Goal: Transaction & Acquisition: Download file/media

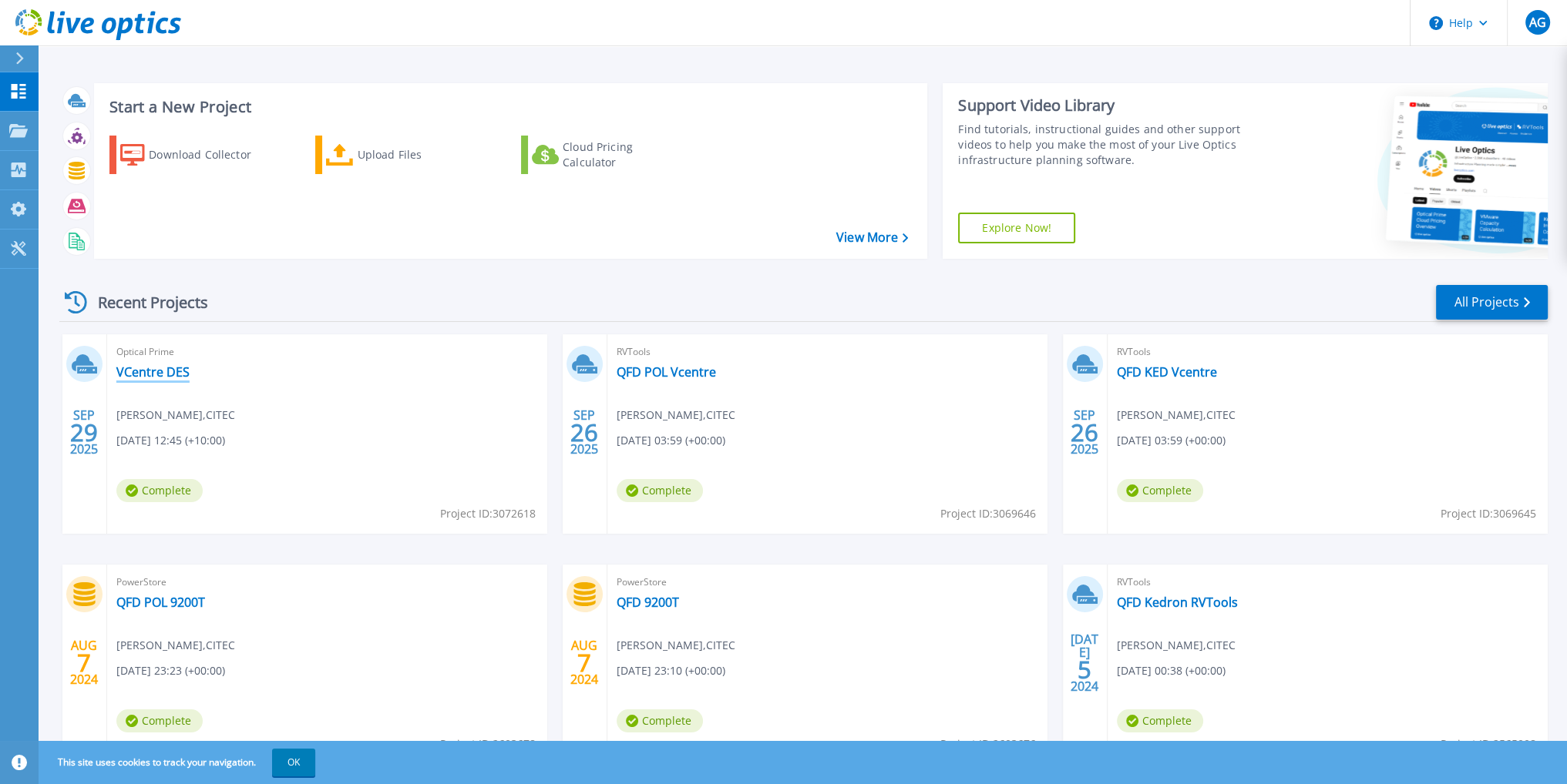
click at [132, 377] on link "VCentre DES" at bounding box center [153, 372] width 74 height 15
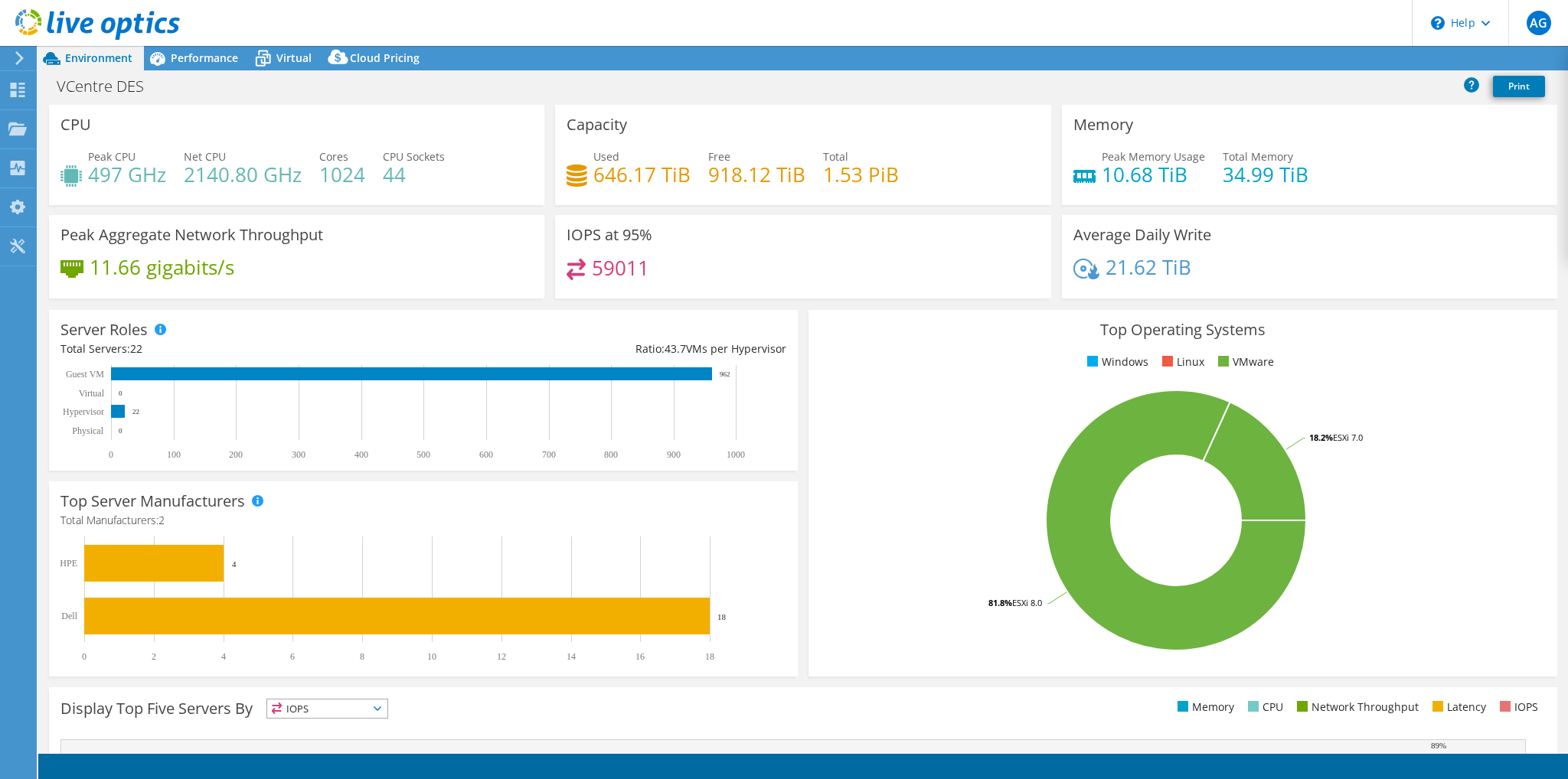
select select "Australia"
select select "AUD"
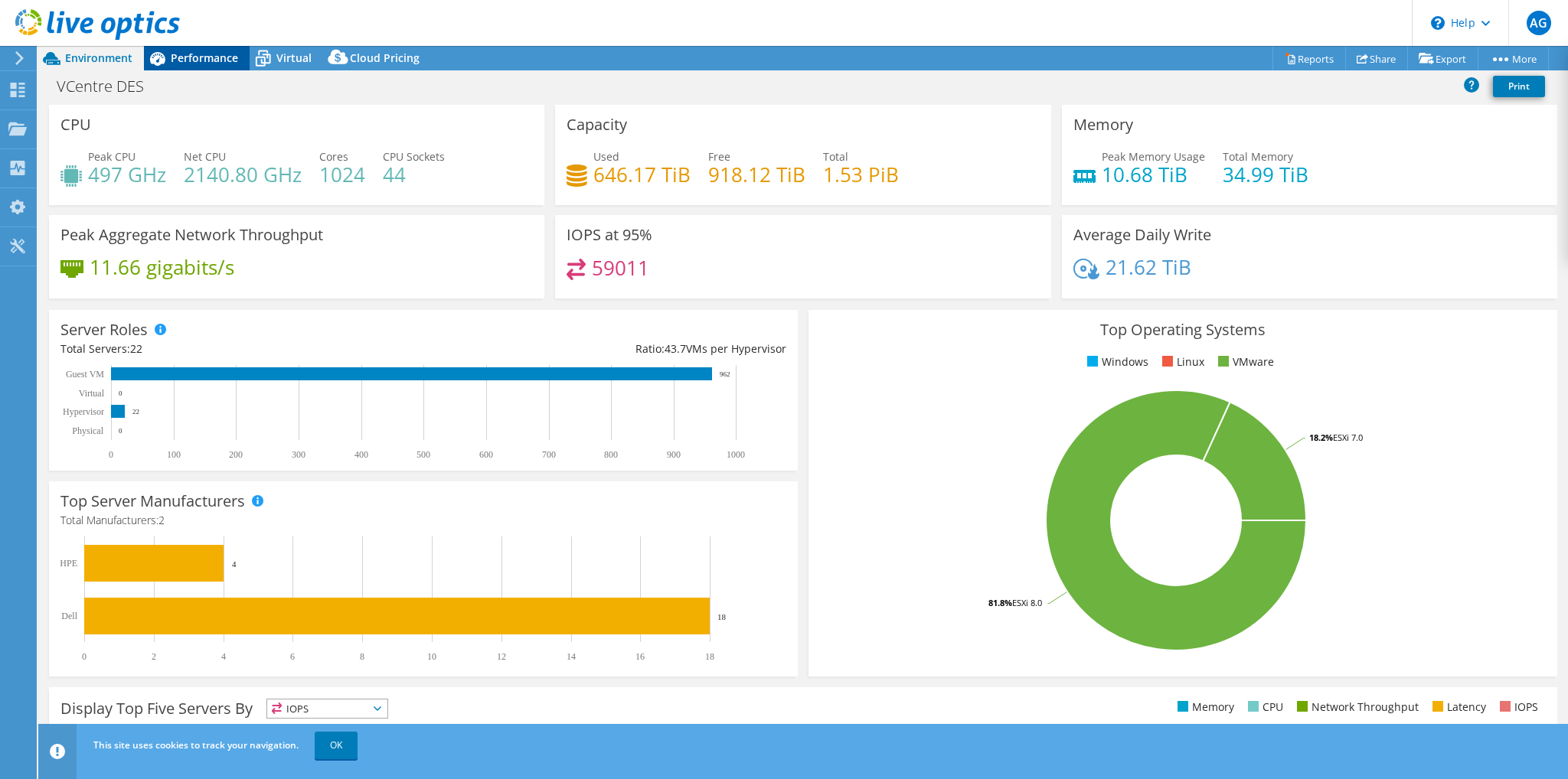
click at [196, 56] on span "Performance" at bounding box center [204, 58] width 67 height 15
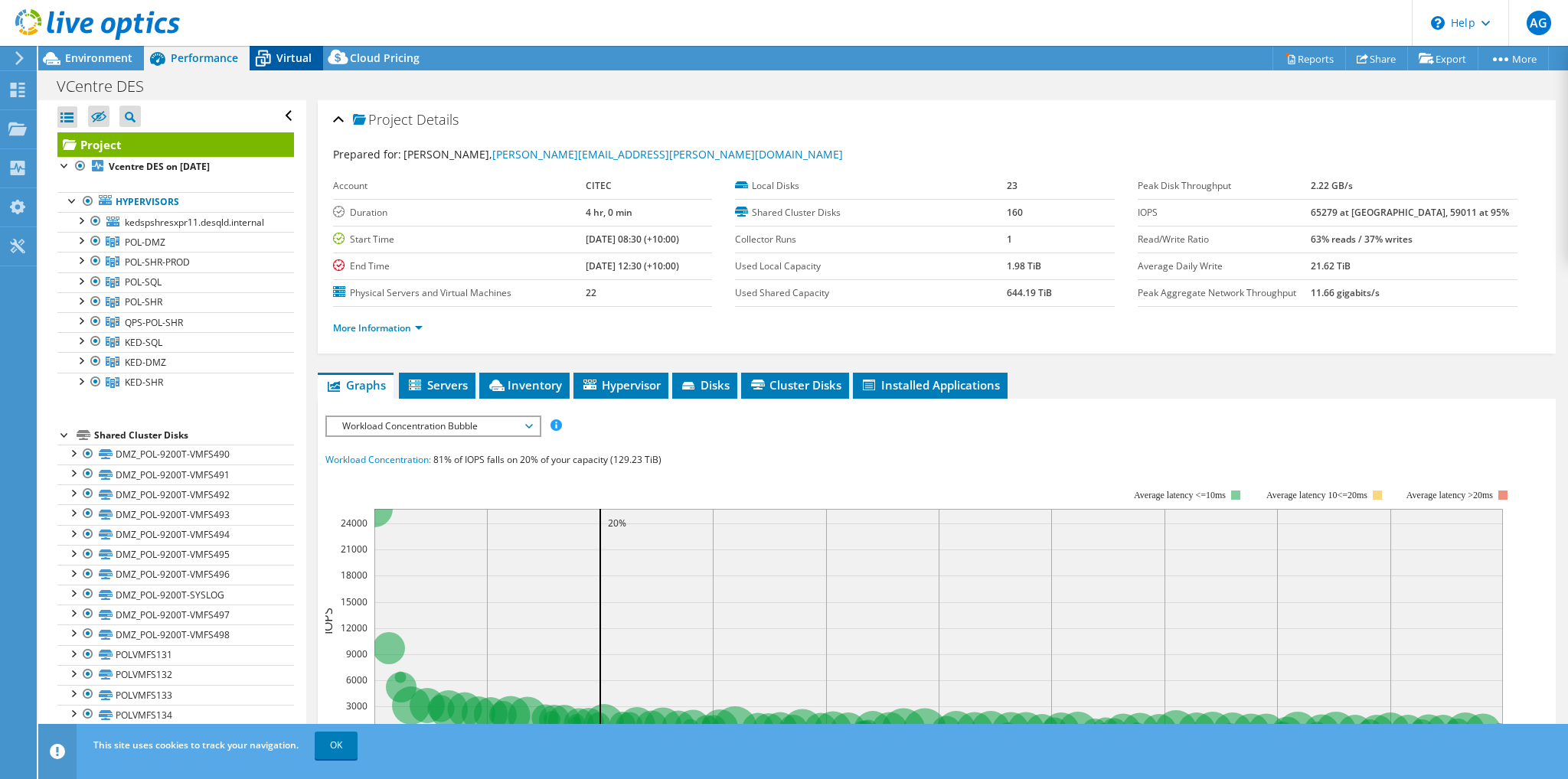
click at [276, 59] on icon at bounding box center [263, 58] width 27 height 27
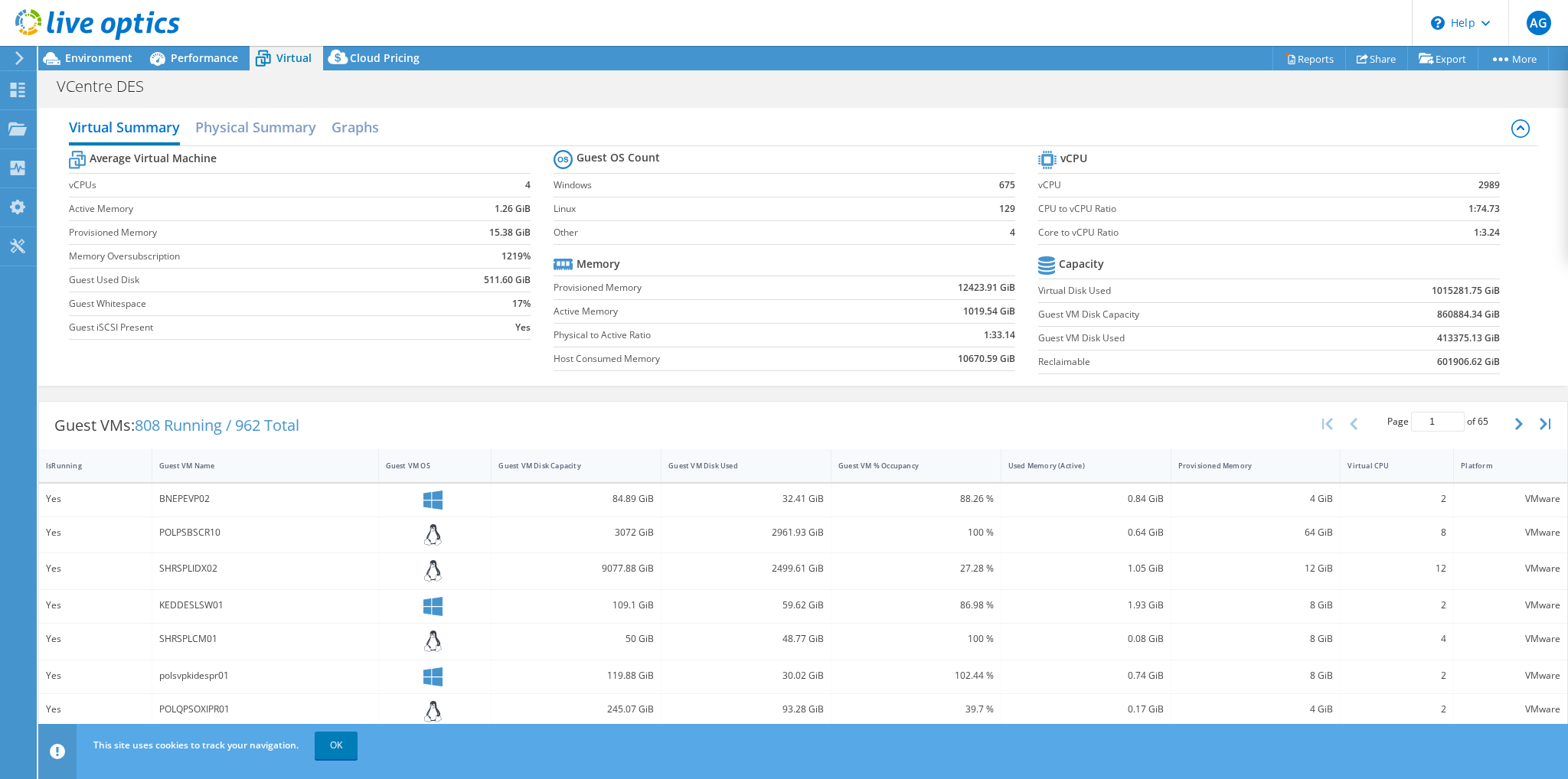
scroll to position [335, 0]
click at [380, 309] on label "Guest Whitespace" at bounding box center [244, 304] width 351 height 15
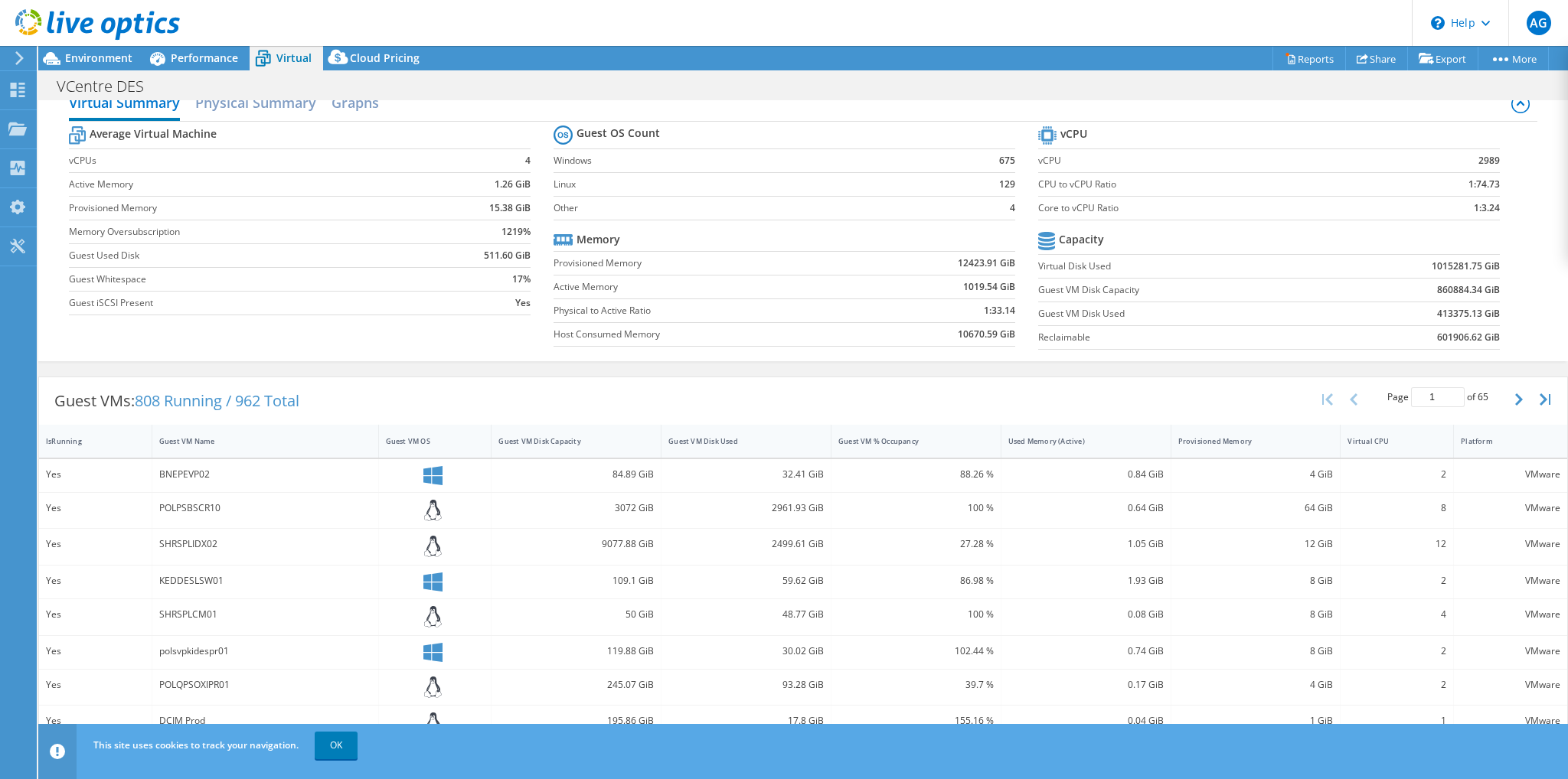
scroll to position [0, 0]
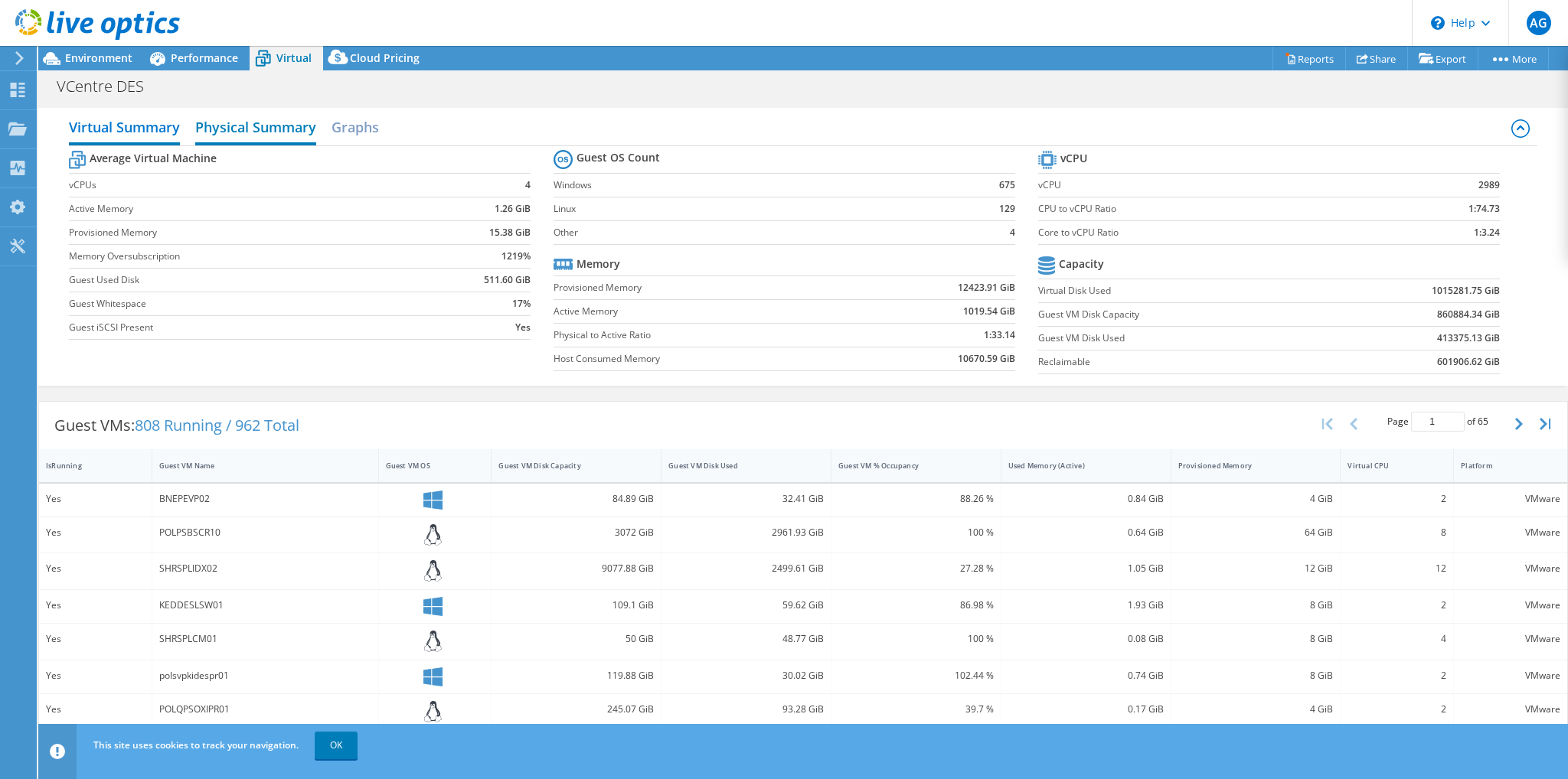
click at [273, 127] on h2 "Physical Summary" at bounding box center [256, 129] width 121 height 34
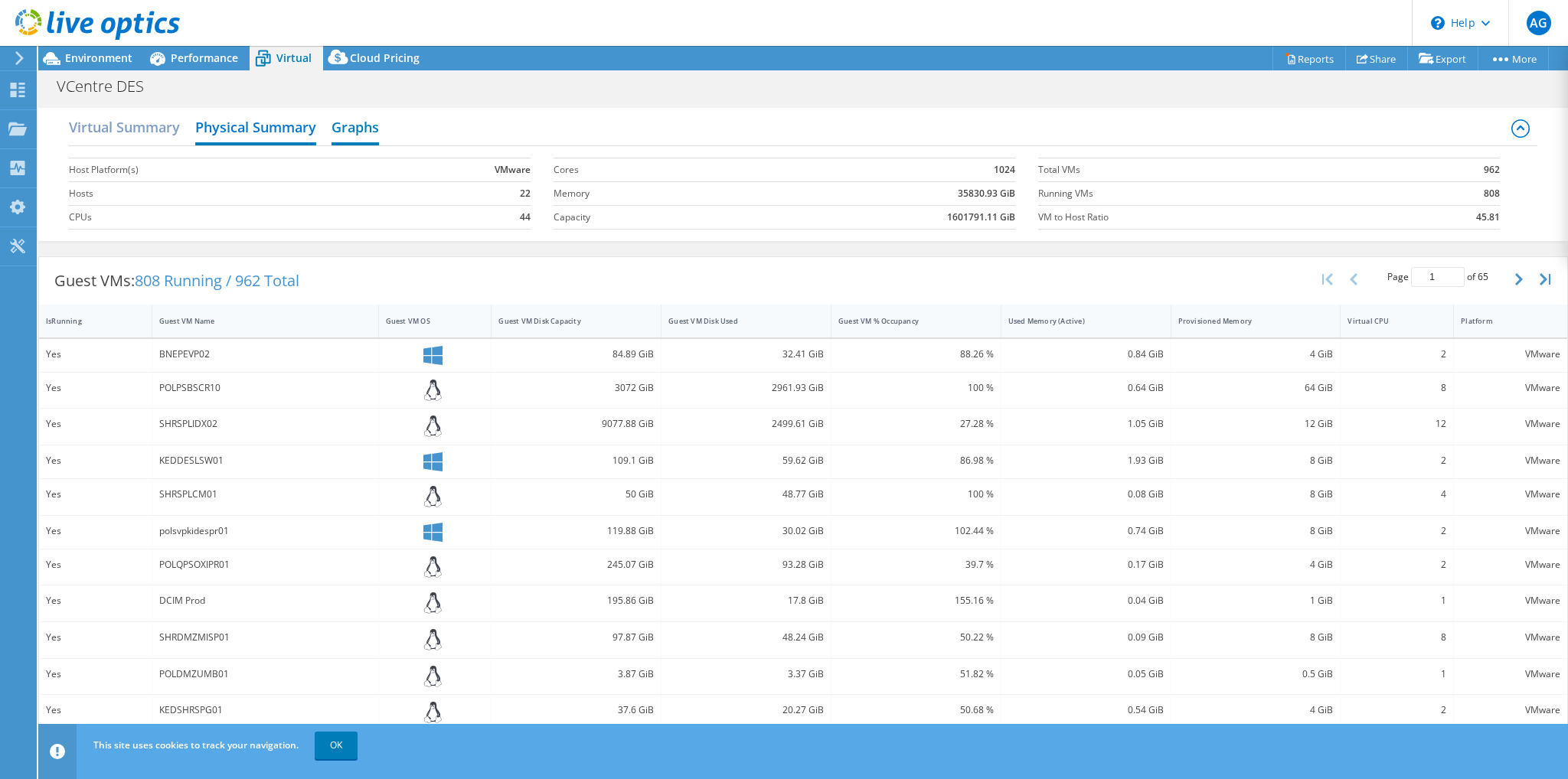
click at [376, 117] on h2 "Graphs" at bounding box center [355, 129] width 47 height 34
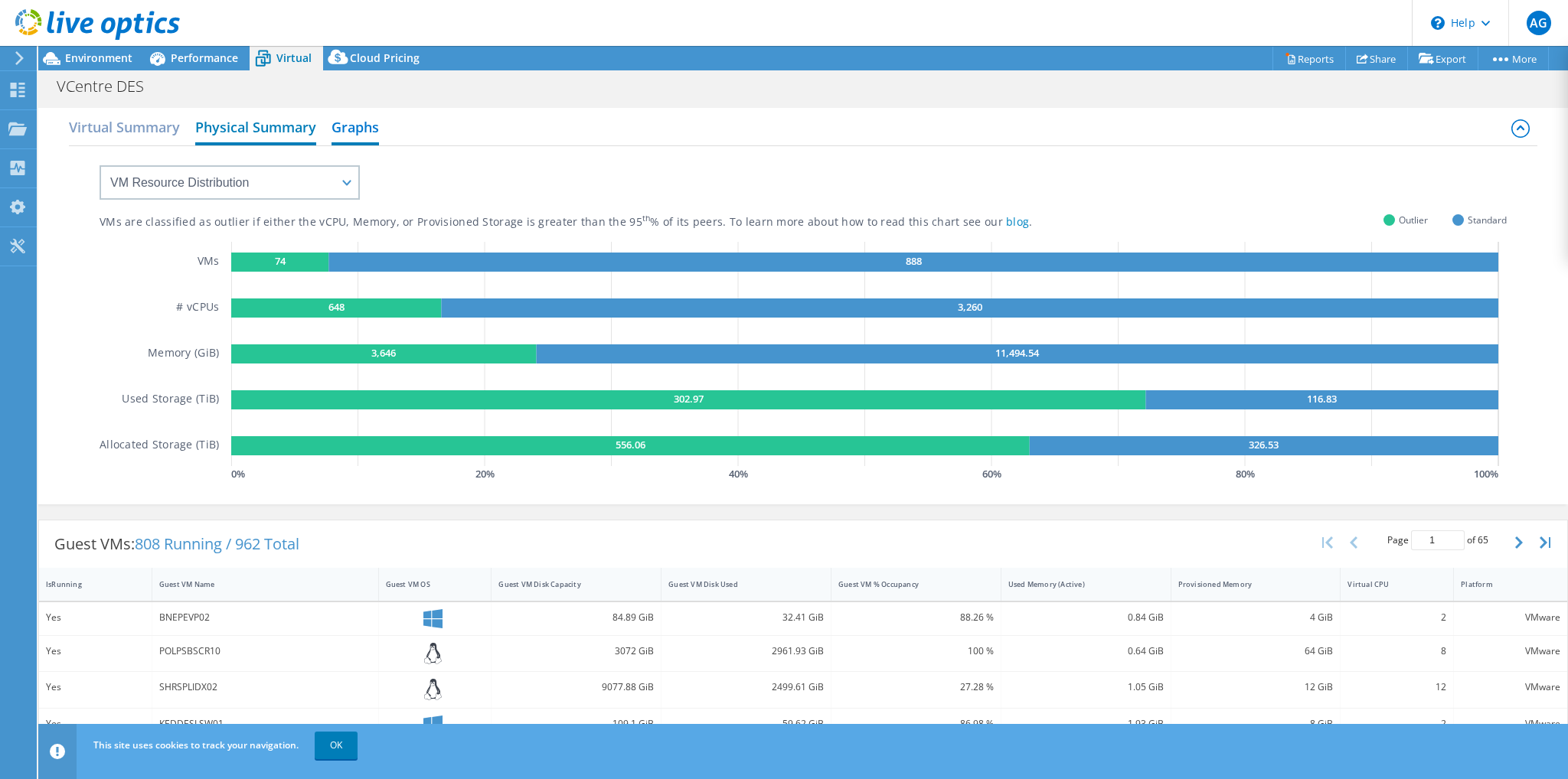
click at [288, 125] on h2 "Physical Summary" at bounding box center [256, 129] width 121 height 34
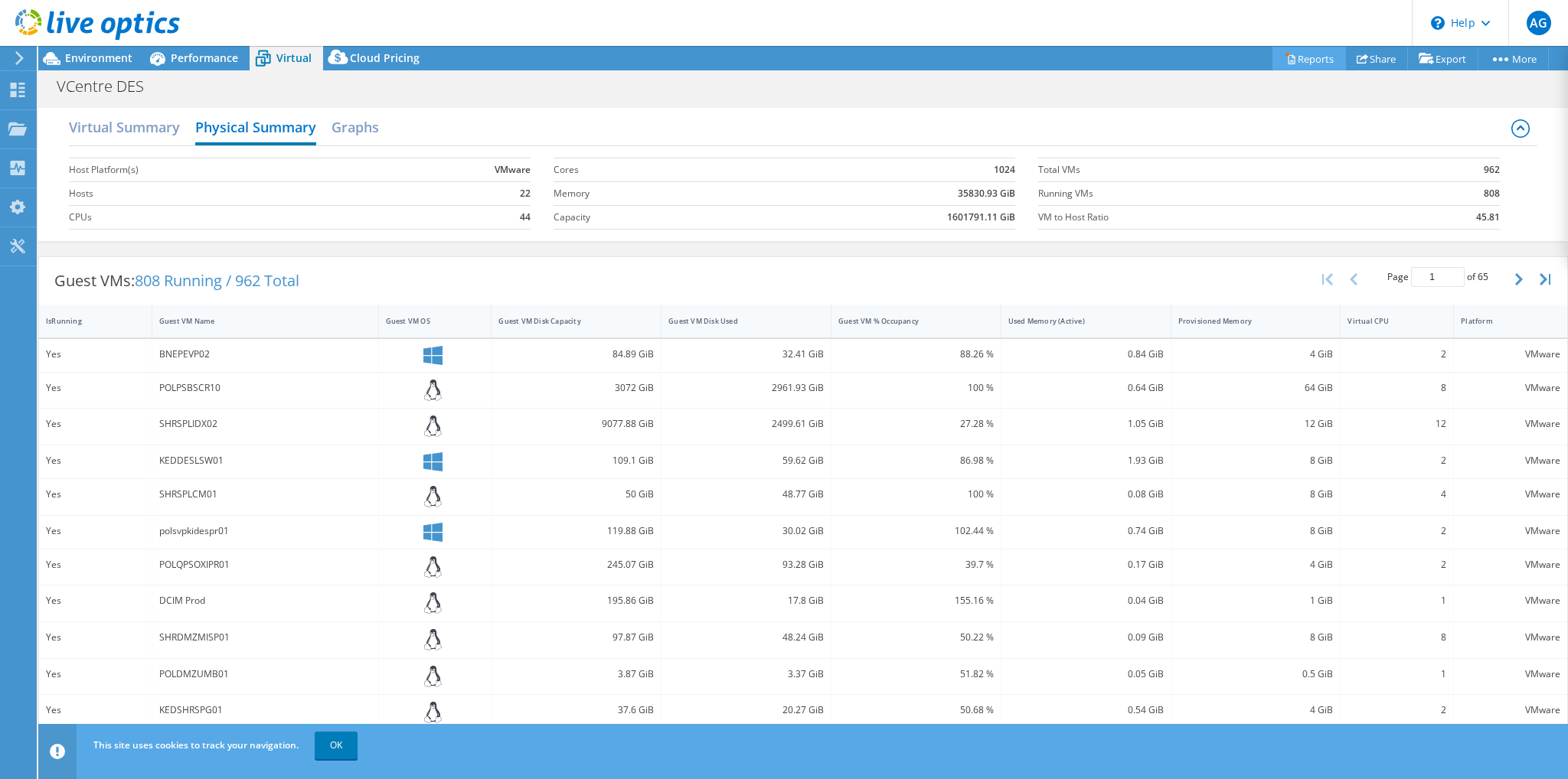
click at [1303, 56] on link "Reports" at bounding box center [1310, 58] width 73 height 24
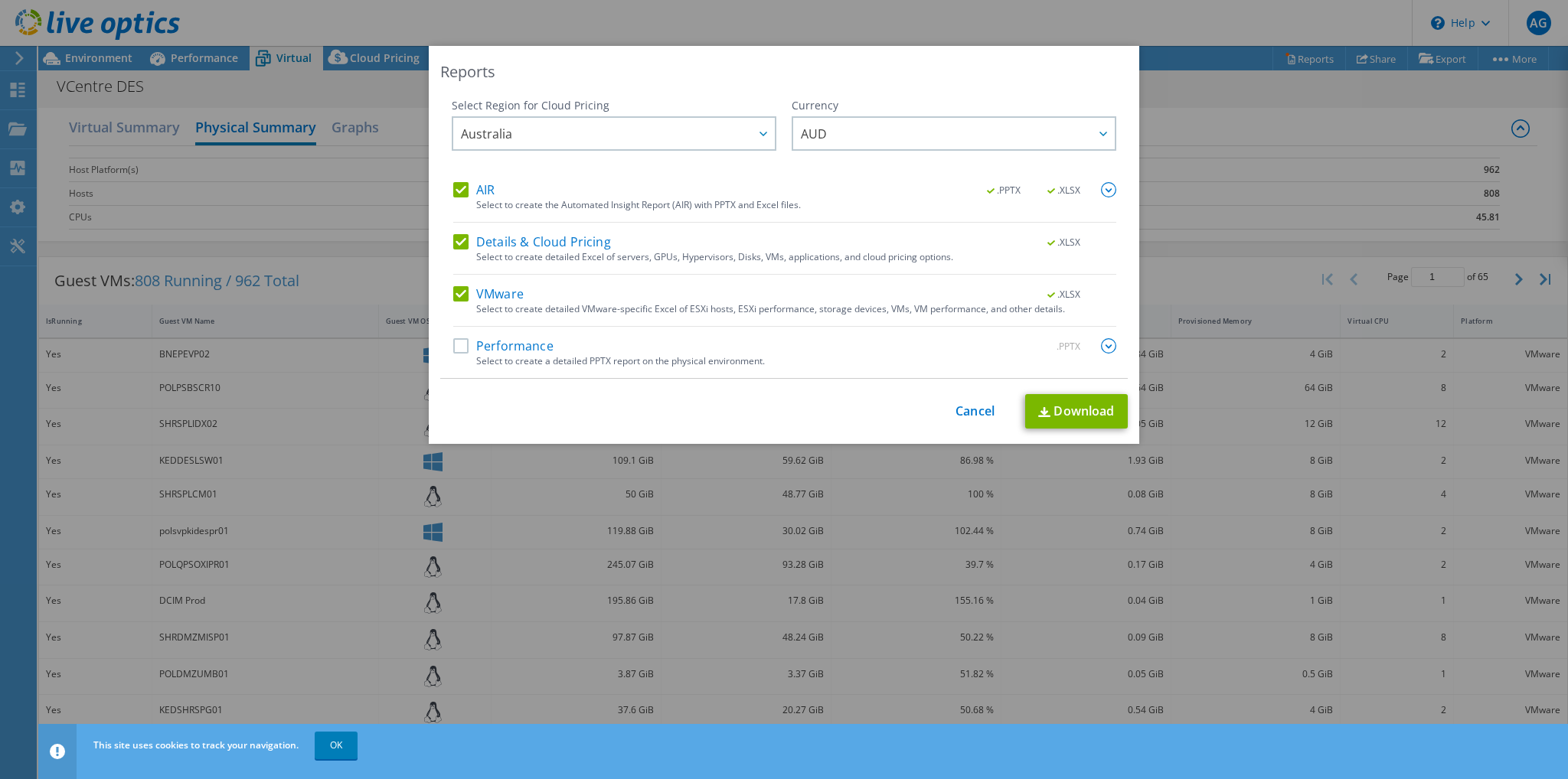
click at [454, 341] on label "Performance" at bounding box center [504, 345] width 101 height 15
click at [0, 0] on input "Performance" at bounding box center [0, 0] width 0 height 0
click at [1081, 416] on link "Download" at bounding box center [1076, 411] width 102 height 34
click at [1274, 151] on div "Reports Select Region for Cloud Pricing Asia Pacific (Hong Kong) Asia Pacific (…" at bounding box center [784, 390] width 1568 height 688
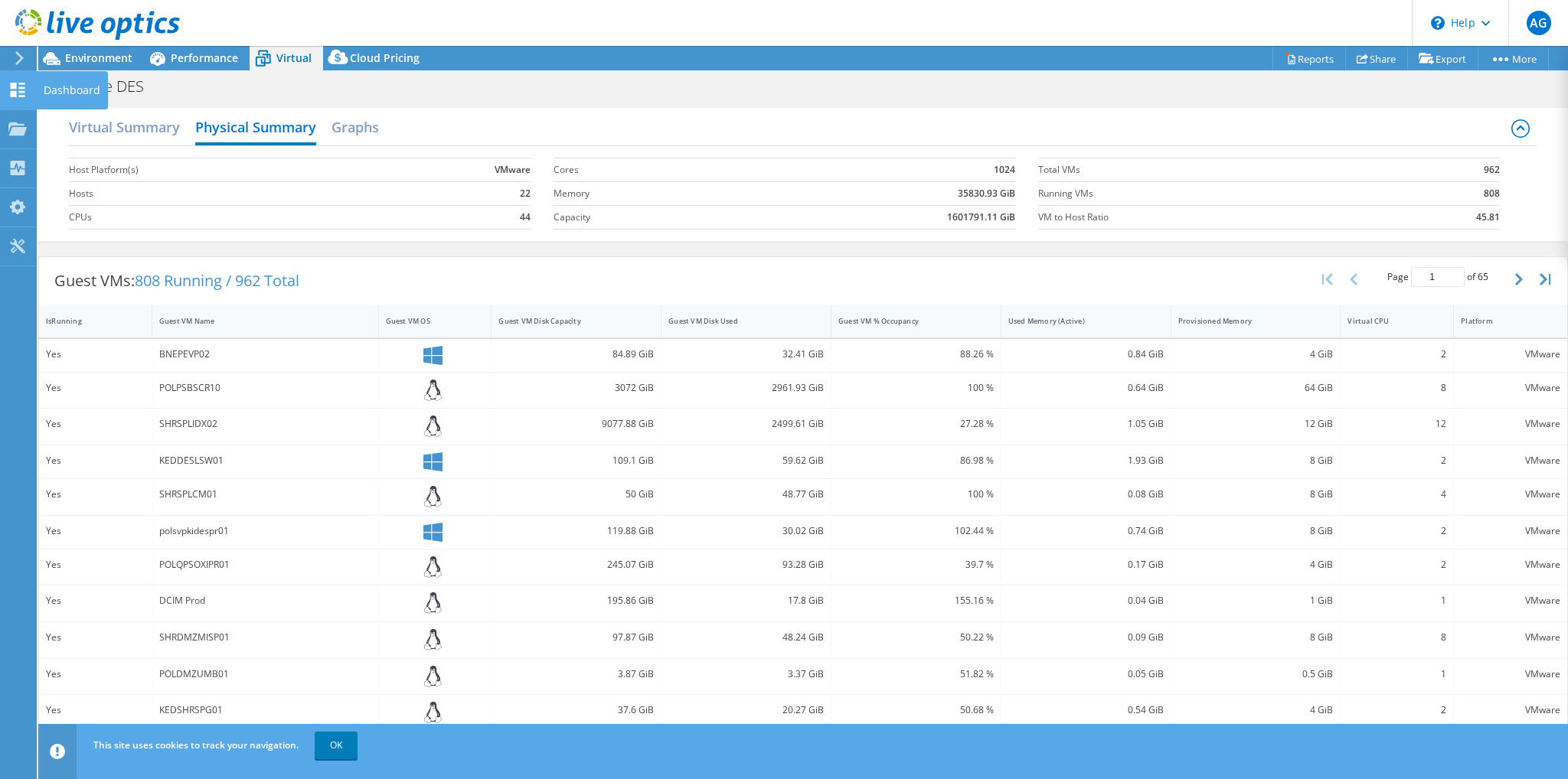
click at [20, 83] on use at bounding box center [18, 91] width 15 height 15
click at [64, 95] on div "Dashboard" at bounding box center [71, 91] width 72 height 38
